Goal: Navigation & Orientation: Find specific page/section

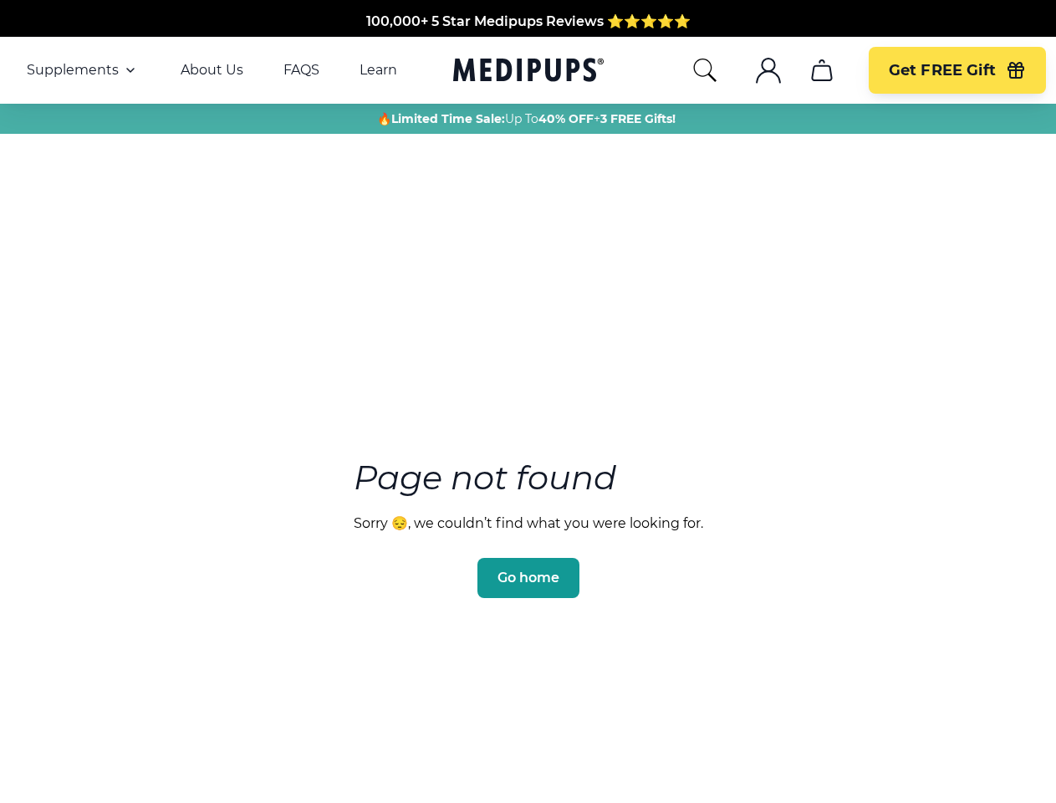
click at [528, 401] on section "Page not found Sorry 😔, we couldn’t find what you were looking for. Go home" at bounding box center [528, 488] width 1056 height 642
click at [83, 70] on span "Supplements" at bounding box center [73, 70] width 92 height 17
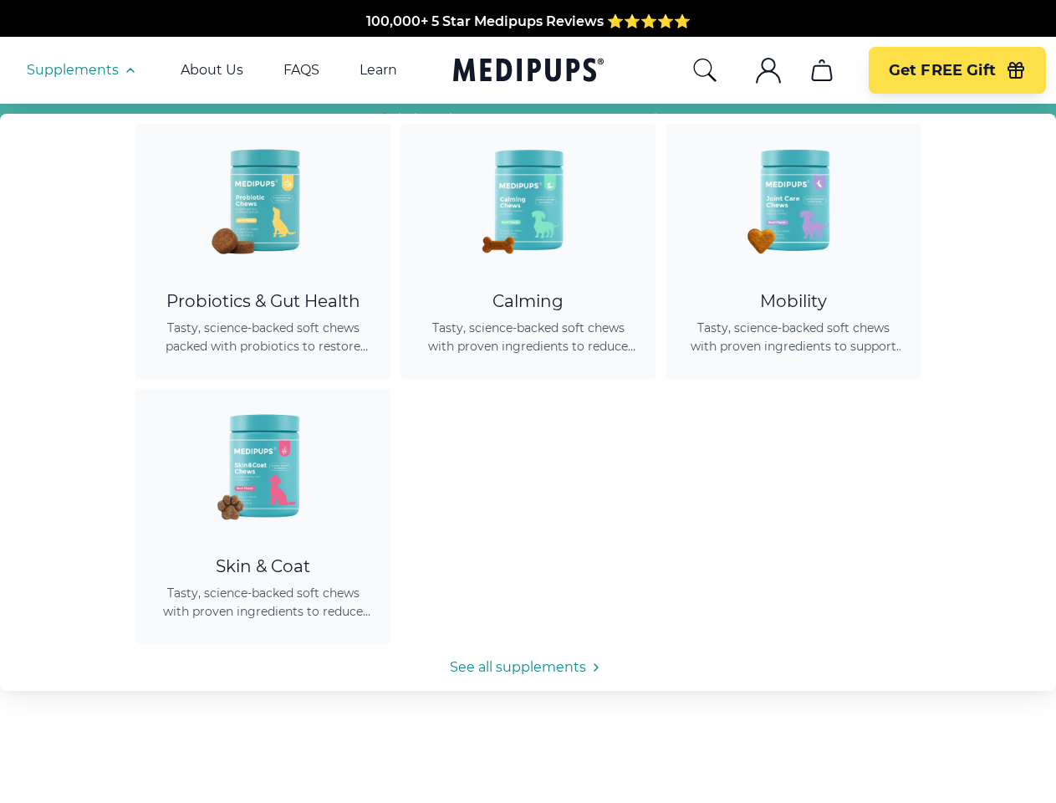
click at [129, 70] on icon "button" at bounding box center [130, 70] width 20 height 20
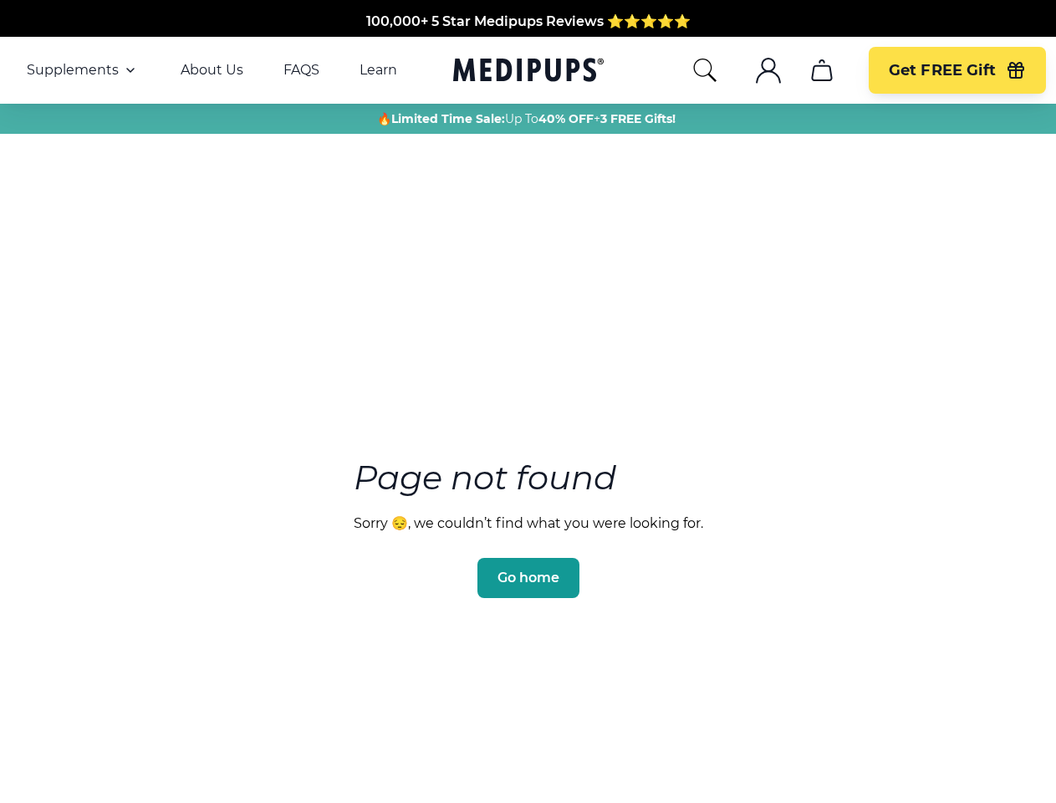
click at [704, 70] on icon "search" at bounding box center [705, 70] width 27 height 27
click at [768, 70] on icon ".cls-1{fill:none;stroke:currentColor;stroke-miterlimit:10;stroke-width:1.5px;}" at bounding box center [768, 70] width 27 height 27
click at [821, 70] on icon "cart" at bounding box center [822, 70] width 27 height 27
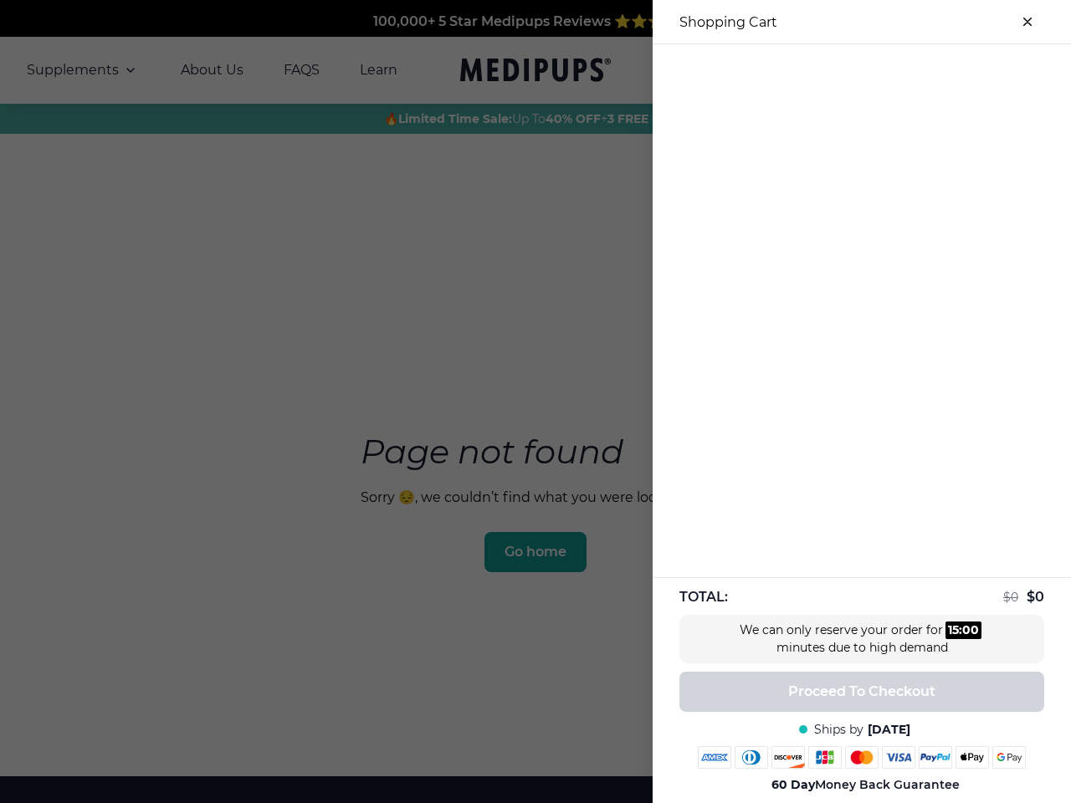
click at [821, 70] on div at bounding box center [861, 58] width 418 height 28
click at [957, 70] on div at bounding box center [861, 58] width 418 height 28
